Goal: Transaction & Acquisition: Purchase product/service

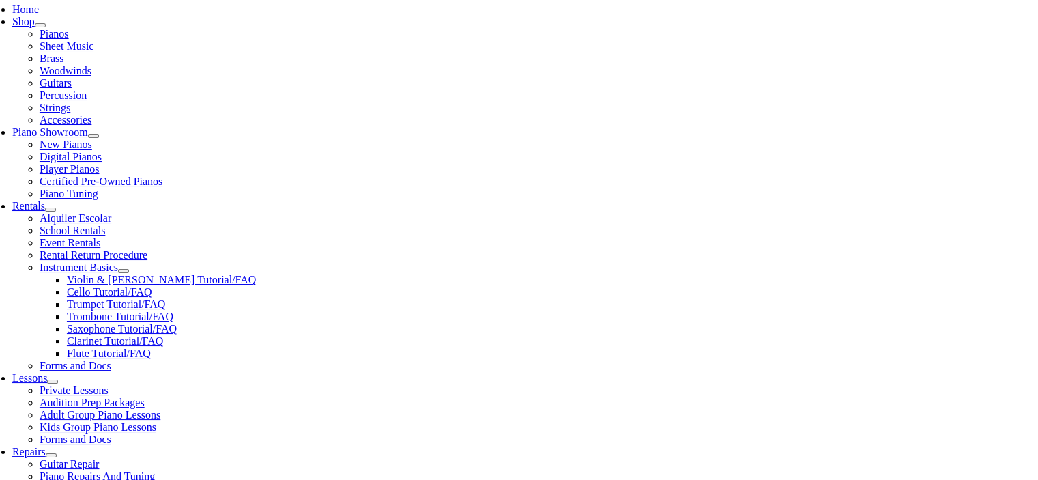
scroll to position [295, 0]
type input "nott"
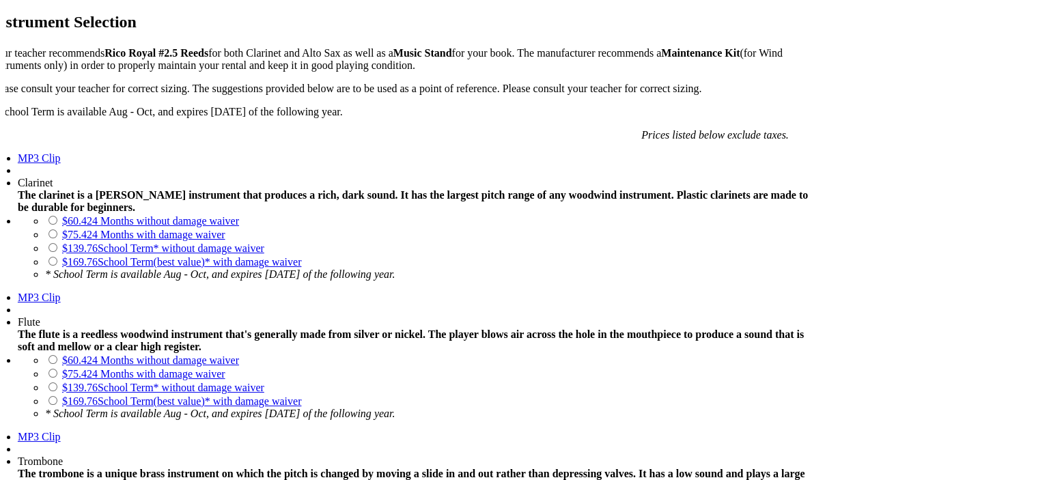
scroll to position [1032, 0]
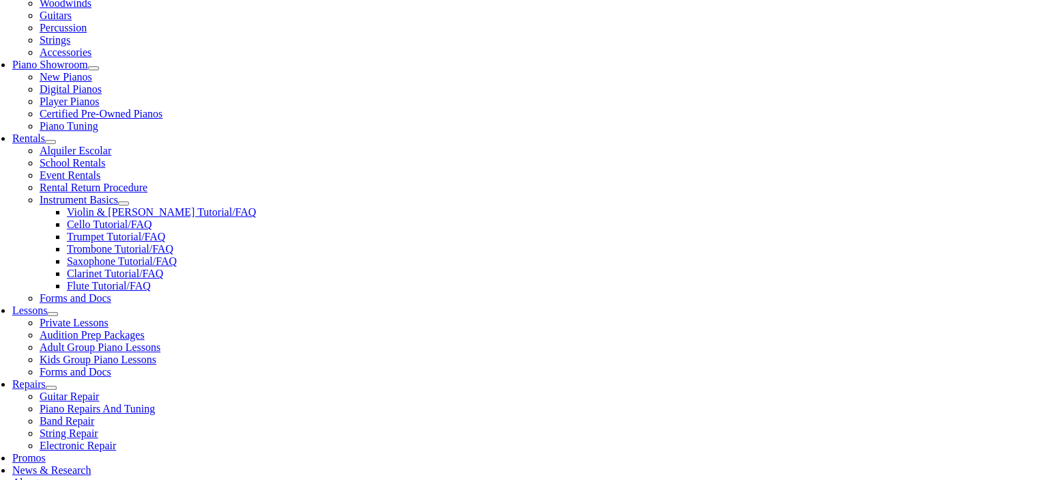
scroll to position [452, 0]
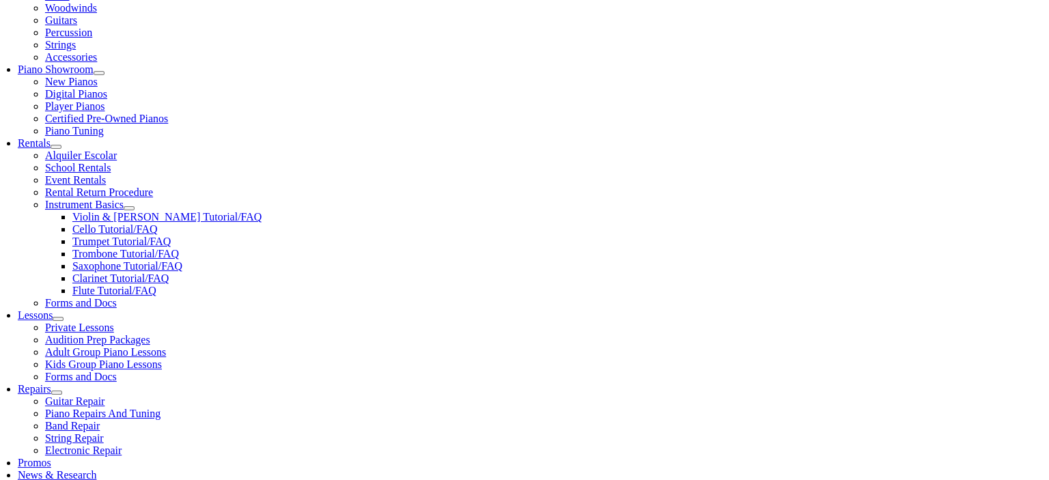
scroll to position [358, 0]
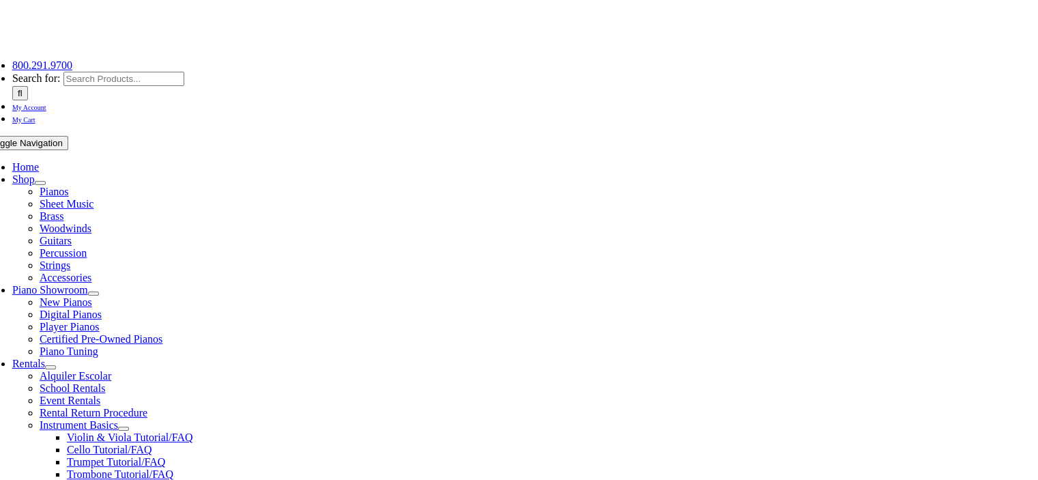
scroll to position [137, 0]
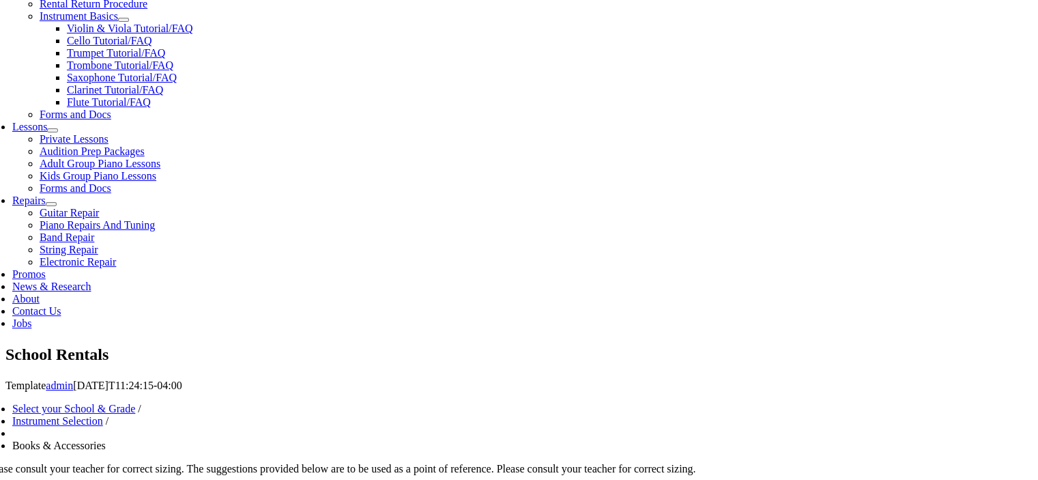
scroll to position [546, 0]
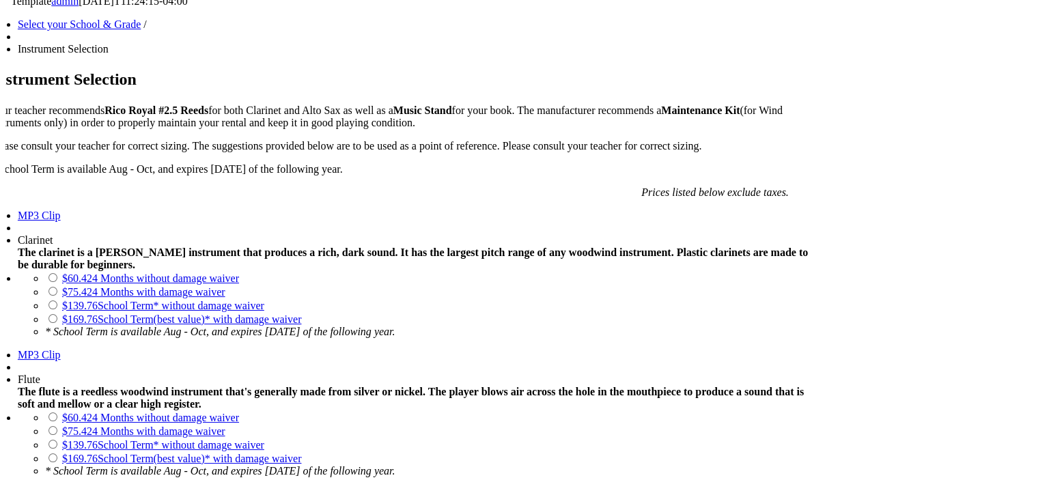
scroll to position [931, 0]
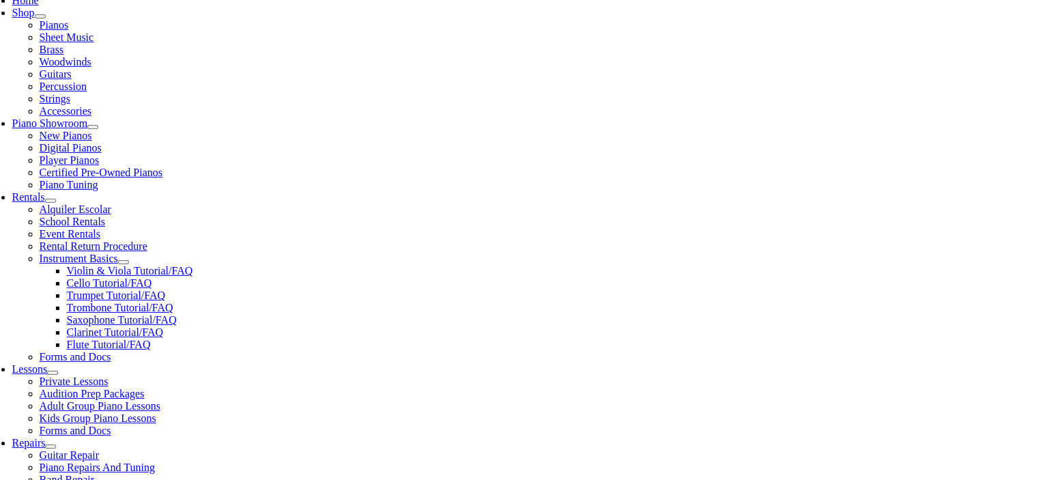
scroll to position [308, 0]
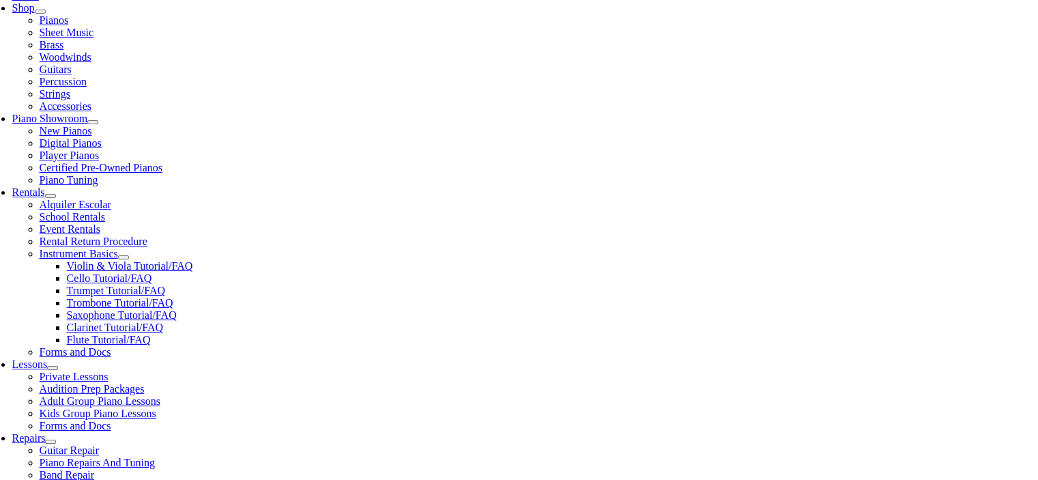
checkbox input"] "true"
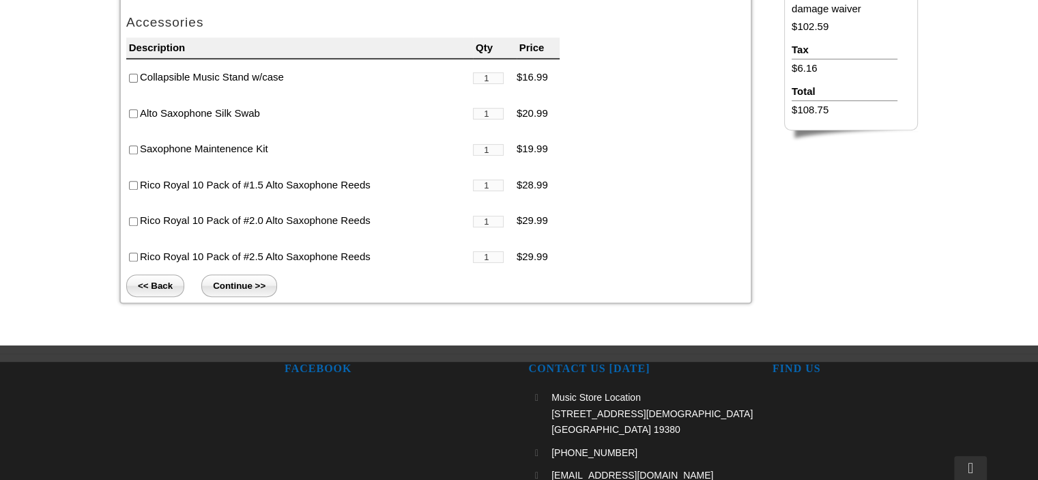
scroll to position [565, 0]
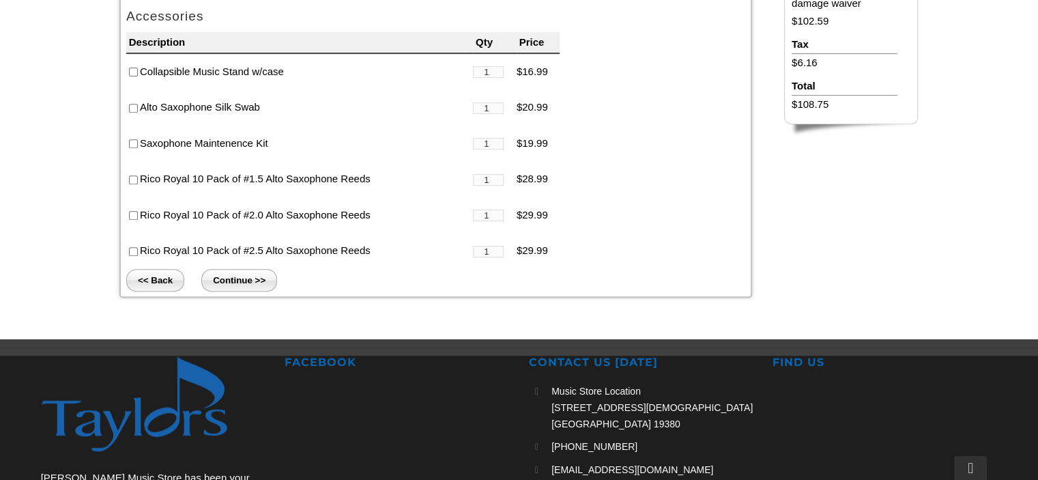
click at [233, 274] on input "Continue >>" at bounding box center [239, 280] width 76 height 23
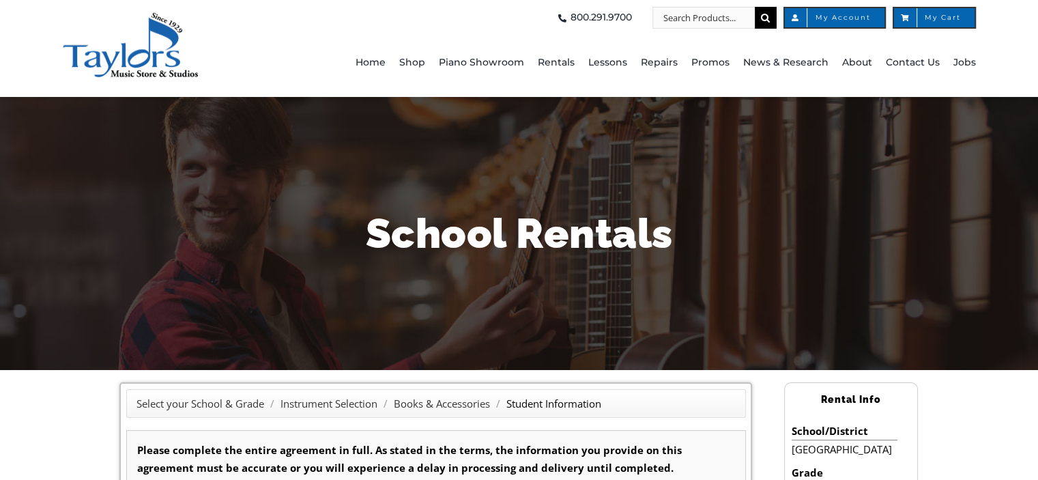
type input "1"
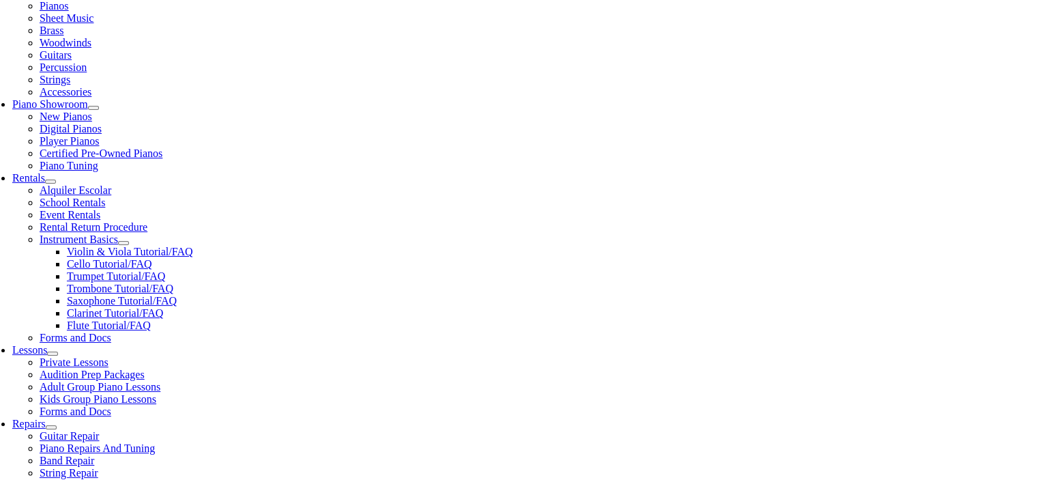
scroll to position [319, 0]
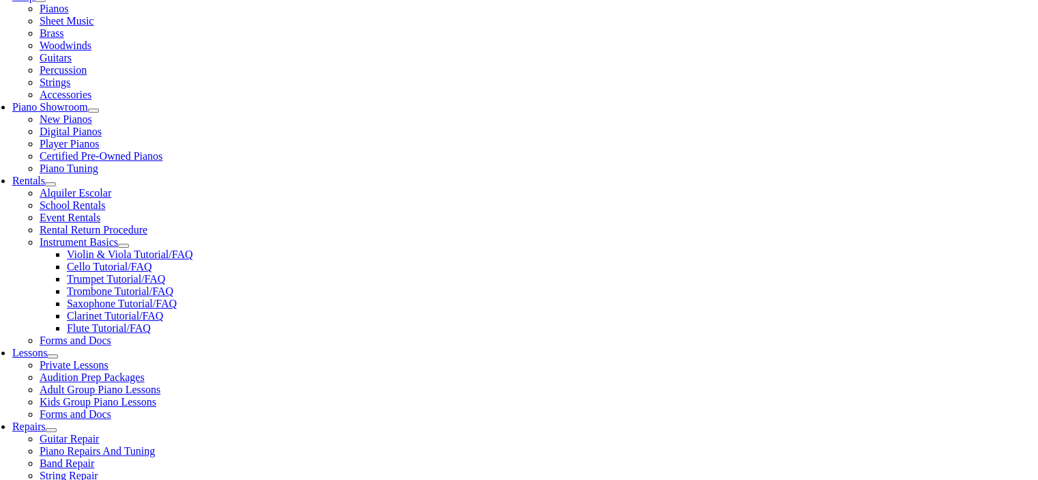
checkbox input"] "false"
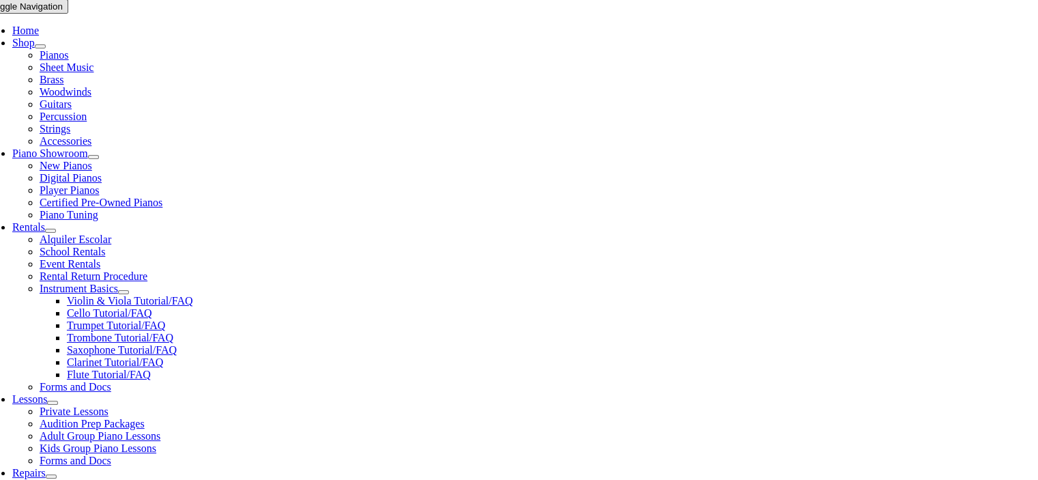
scroll to position [0, 0]
